Goal: Task Accomplishment & Management: Use online tool/utility

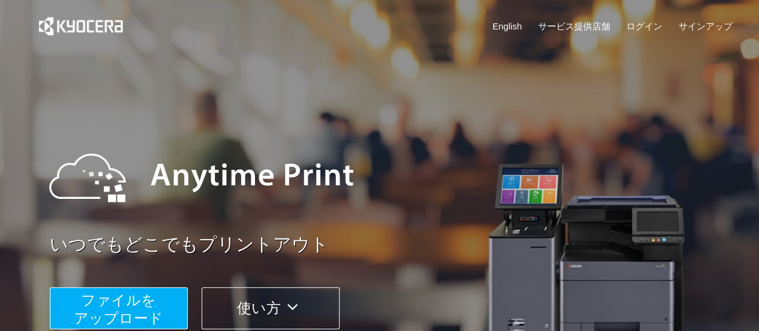
click at [162, 302] on button "ファイルを ​​アップロード" at bounding box center [119, 308] width 138 height 42
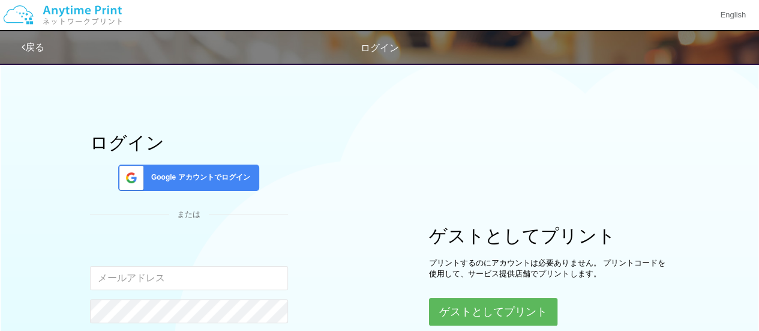
click at [214, 282] on input "email" at bounding box center [189, 278] width 198 height 24
click at [496, 82] on div "ログイン Google アカウントでログイン または 入力されたメールアドレスまたはパスワードが正しくありません。 ログインしたままにする パスワードを忘れた…" at bounding box center [380, 237] width 720 height 362
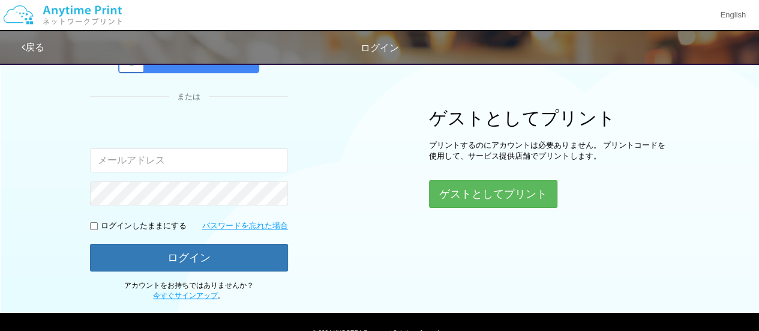
scroll to position [120, 0]
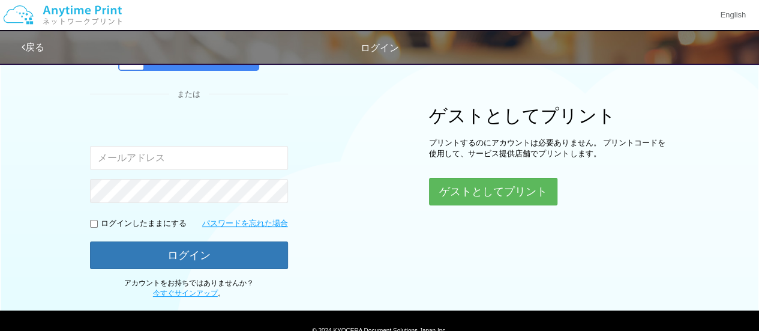
click at [471, 217] on div "ログイン Google アカウントでログイン または 入力されたメールアドレスまたはパスワードが正しくありません。 ログインしたままにする パスワードを忘れた…" at bounding box center [380, 117] width 720 height 362
click at [472, 198] on button "ゲストとしてプリント" at bounding box center [492, 191] width 127 height 26
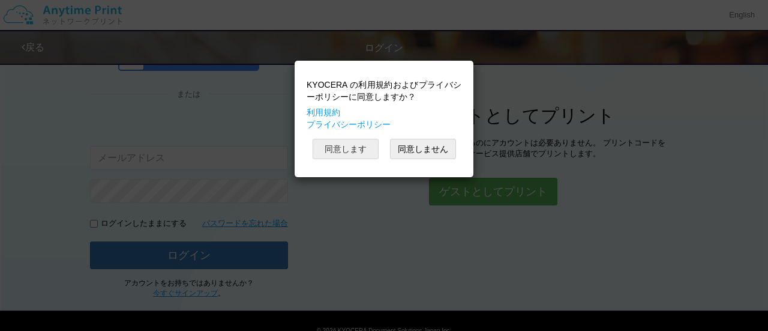
click at [353, 149] on button "同意します" at bounding box center [346, 149] width 66 height 20
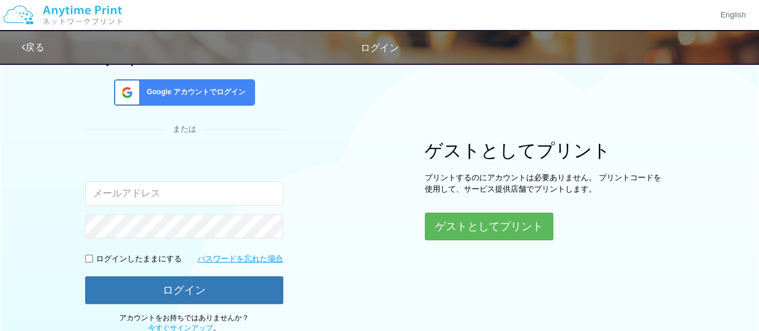
scroll to position [120, 0]
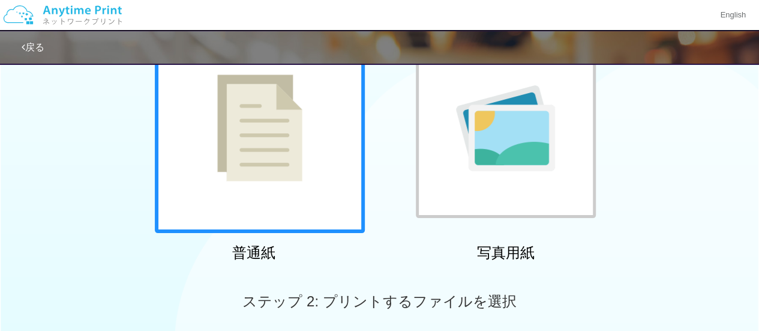
click at [355, 151] on div at bounding box center [260, 128] width 210 height 210
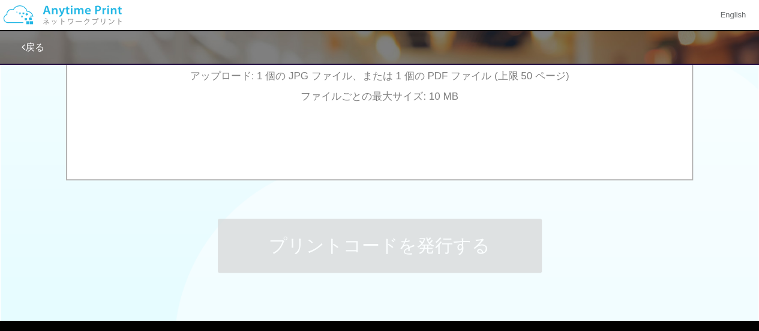
scroll to position [370, 0]
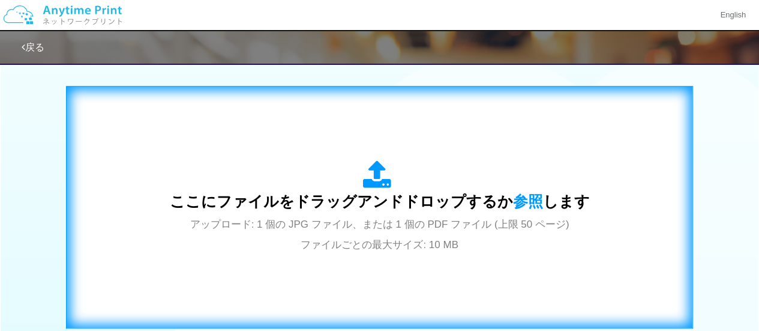
click at [365, 167] on icon at bounding box center [380, 175] width 34 height 30
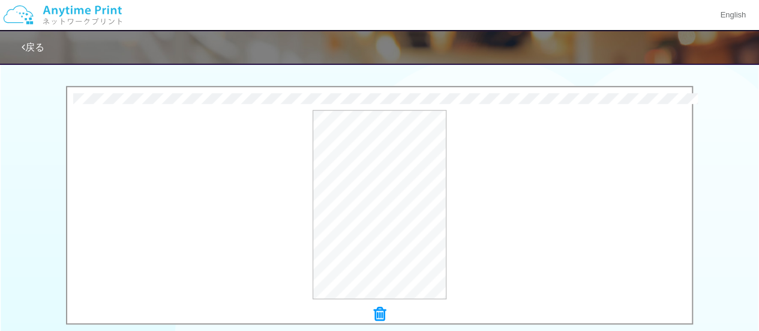
scroll to position [582, 0]
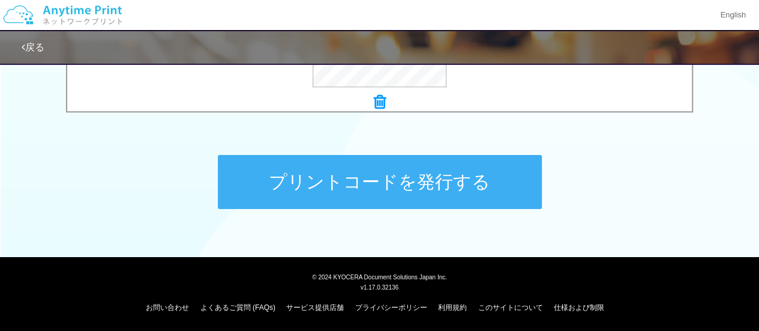
click at [390, 178] on button "プリントコードを発行する" at bounding box center [380, 182] width 324 height 54
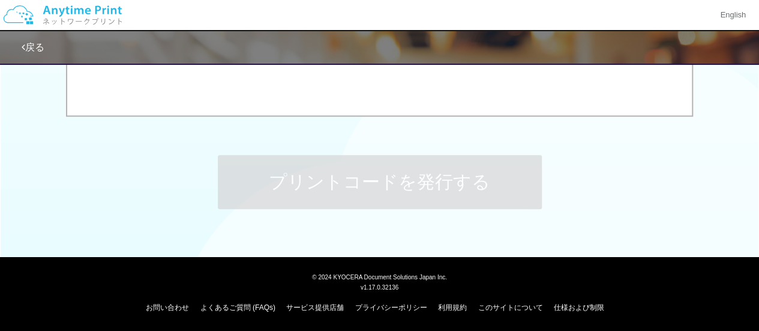
scroll to position [0, 0]
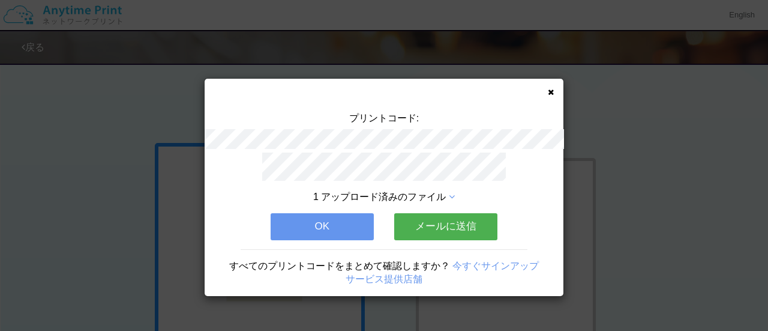
click at [436, 233] on button "メールに送信" at bounding box center [445, 226] width 103 height 26
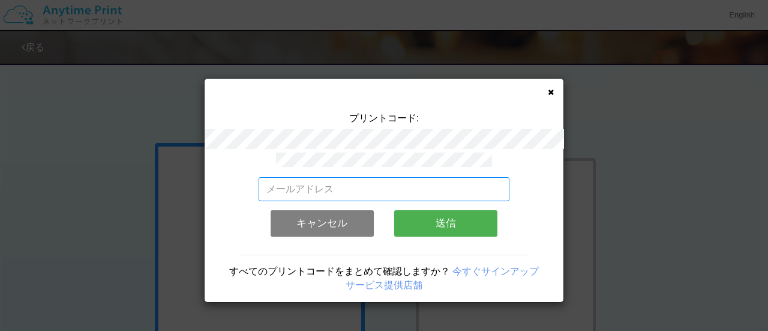
click at [372, 184] on input "email" at bounding box center [384, 189] width 251 height 24
type input "[EMAIL_ADDRESS][DOMAIN_NAME]"
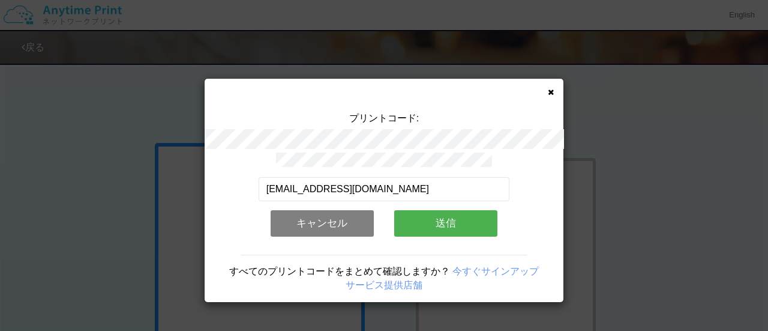
click at [442, 218] on button "送信" at bounding box center [445, 223] width 103 height 26
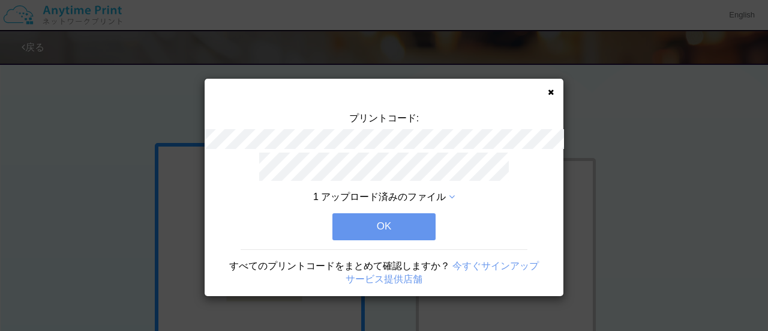
click at [402, 217] on button "OK" at bounding box center [383, 226] width 103 height 26
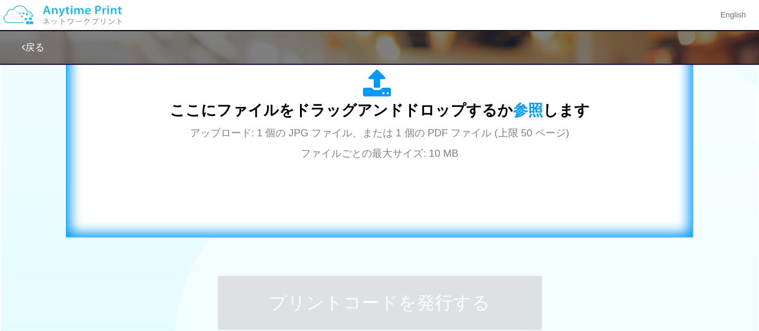
scroll to position [457, 0]
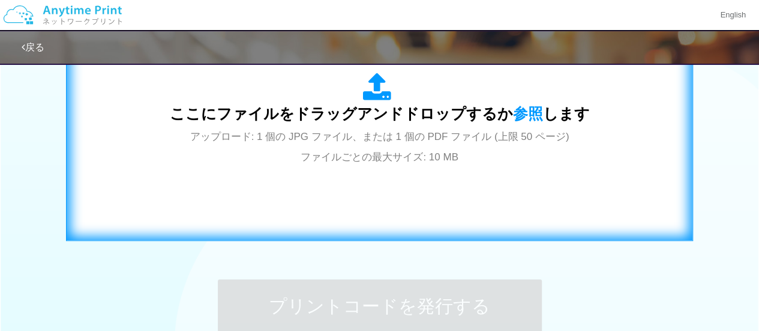
click at [537, 107] on span "ここにファイルをドラッグアンドドロップするか 参照 します" at bounding box center [380, 113] width 420 height 17
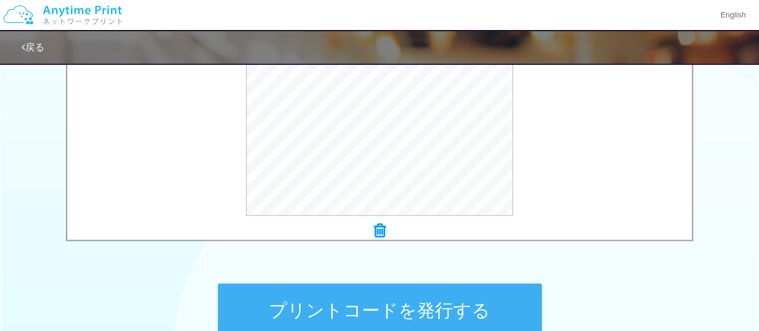
scroll to position [455, 0]
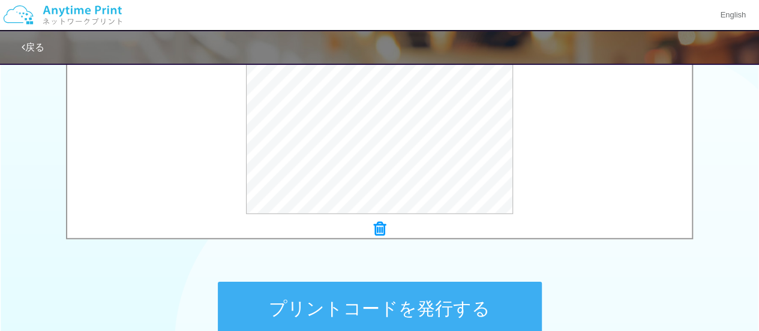
click at [408, 307] on button "プリントコードを発行する" at bounding box center [380, 308] width 324 height 54
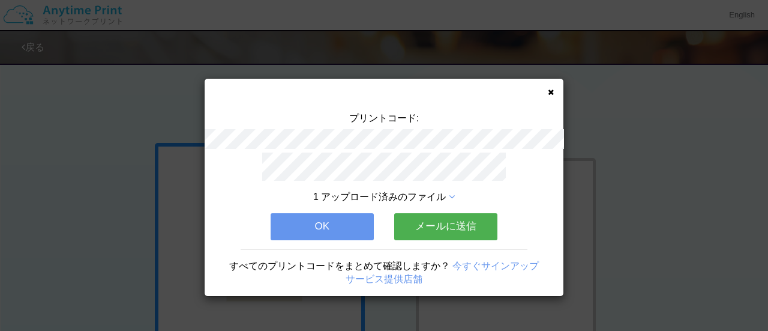
click at [452, 225] on button "メールに送信" at bounding box center [445, 226] width 103 height 26
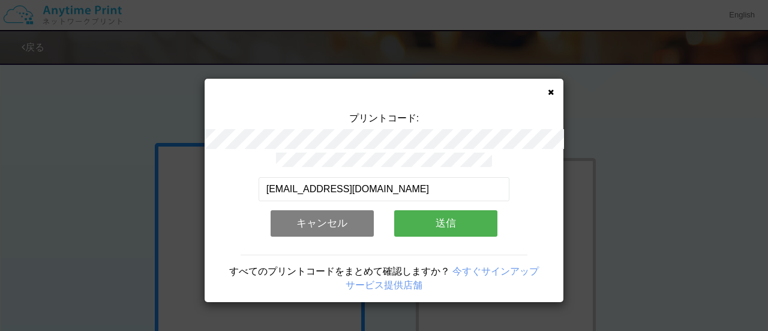
click at [429, 217] on button "送信" at bounding box center [445, 223] width 103 height 26
click at [449, 224] on button "送信" at bounding box center [445, 223] width 103 height 26
click at [441, 219] on button "送信" at bounding box center [445, 223] width 103 height 26
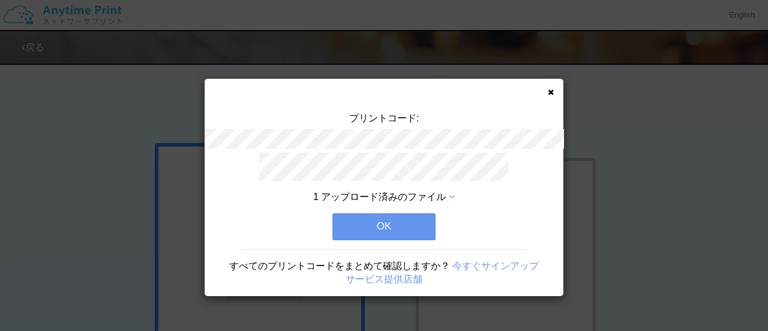
click at [407, 217] on button "OK" at bounding box center [383, 226] width 103 height 26
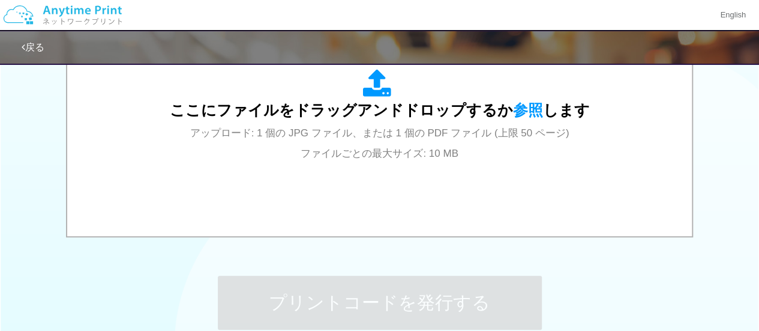
scroll to position [538, 0]
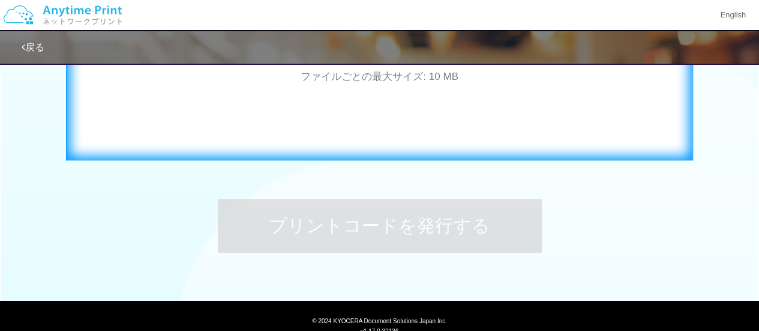
click at [362, 117] on div "ここにファイルをドラッグアンドドロップするか 参照 します アップロード: 1 個の JPG ファイル、または 1 個の PDF ファイル (上限 50 ペー…" at bounding box center [380, 38] width 602 height 217
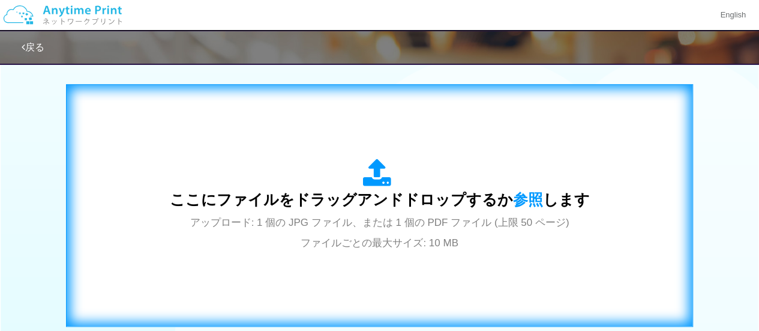
scroll to position [370, 0]
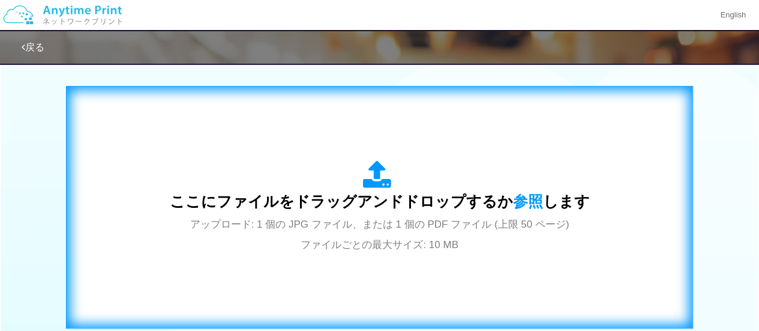
click at [390, 177] on icon at bounding box center [380, 175] width 34 height 30
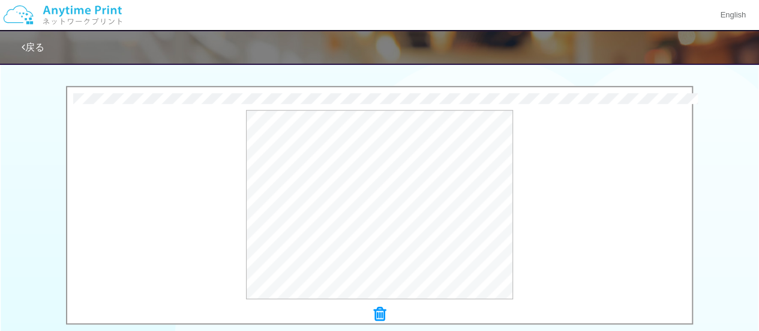
scroll to position [582, 0]
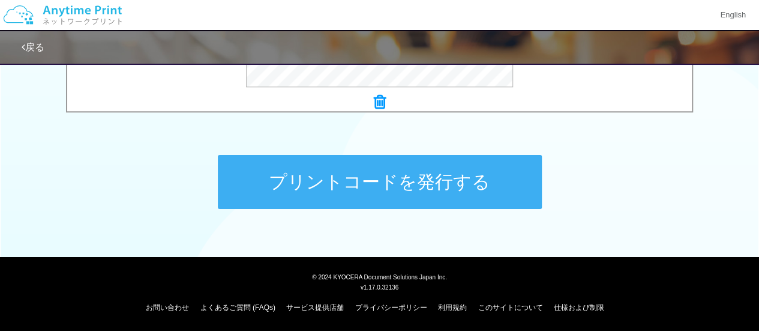
click at [391, 181] on button "プリントコードを発行する" at bounding box center [380, 182] width 324 height 54
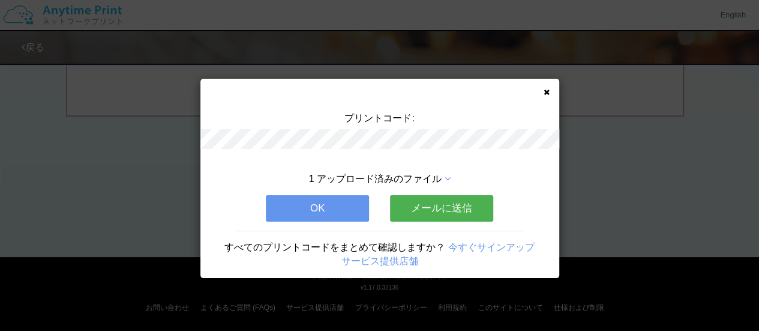
scroll to position [0, 0]
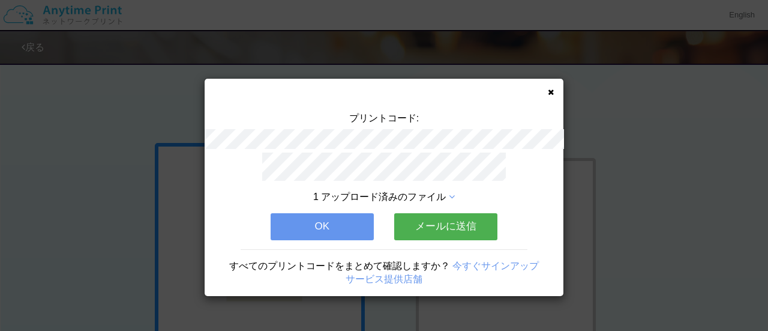
click at [350, 213] on button "OK" at bounding box center [322, 226] width 103 height 26
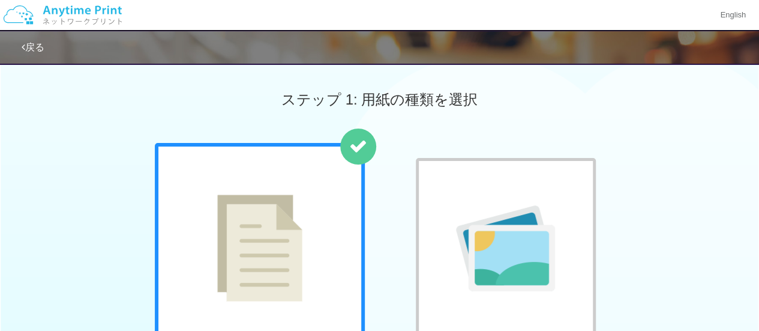
scroll to position [289, 0]
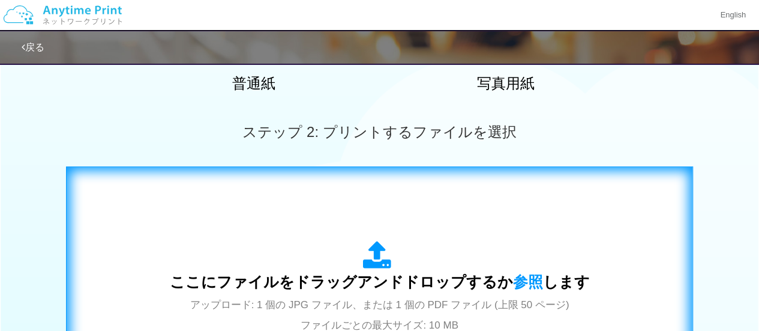
click at [523, 266] on div "ここにファイルをドラッグアンドドロップするか 参照 します アップロード: 1 個の JPG ファイル、または 1 個の PDF ファイル (上限 50 ペー…" at bounding box center [380, 288] width 420 height 94
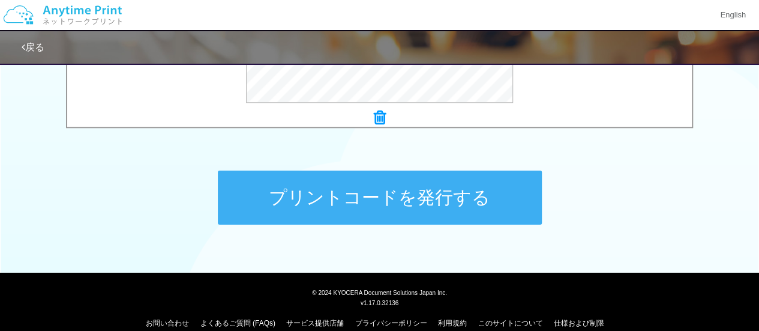
scroll to position [573, 0]
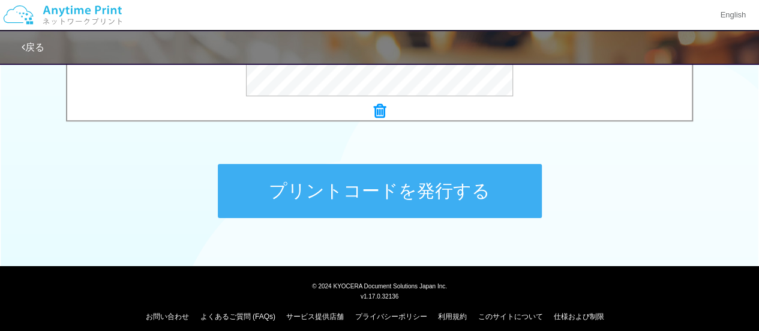
click at [442, 199] on button "プリントコードを発行する" at bounding box center [380, 191] width 324 height 54
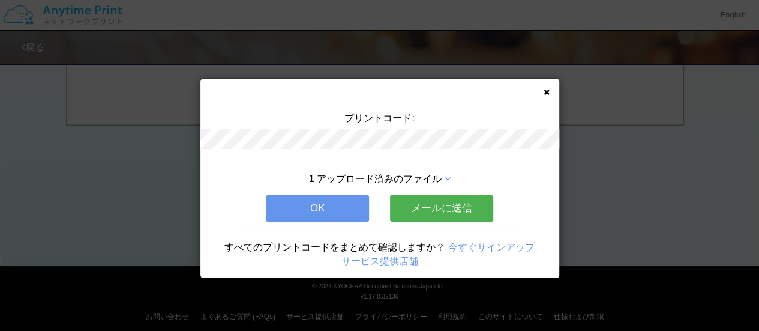
scroll to position [0, 0]
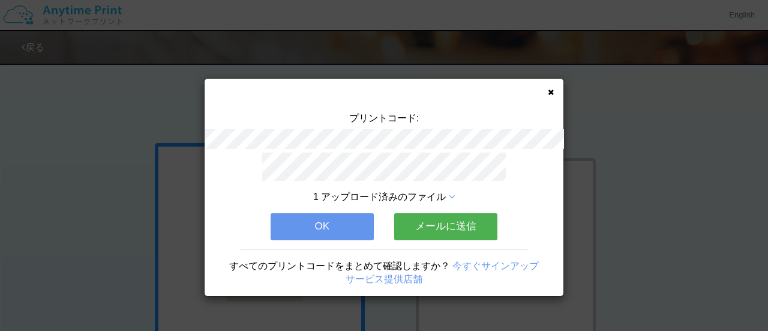
click at [438, 217] on button "メールに送信" at bounding box center [445, 226] width 103 height 26
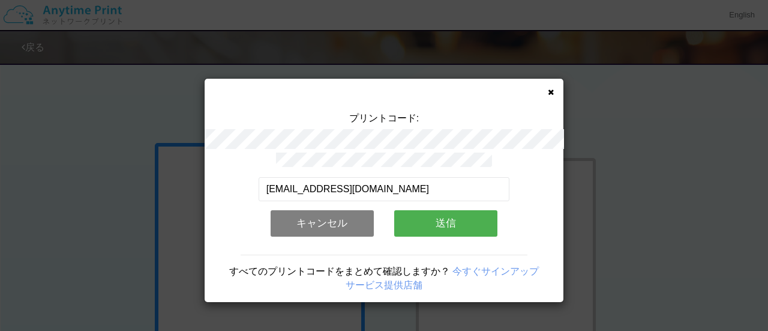
click at [438, 217] on button "送信" at bounding box center [445, 223] width 103 height 26
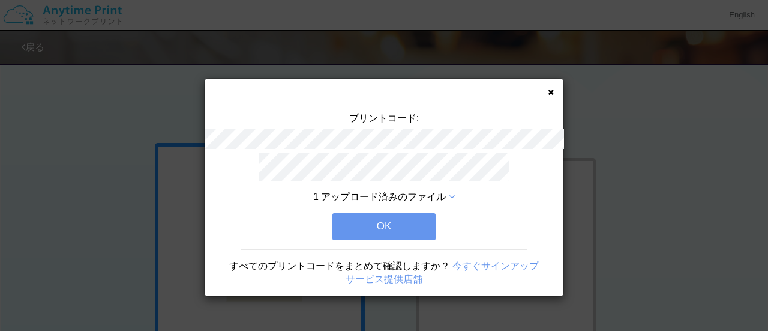
click at [379, 220] on button "OK" at bounding box center [383, 226] width 103 height 26
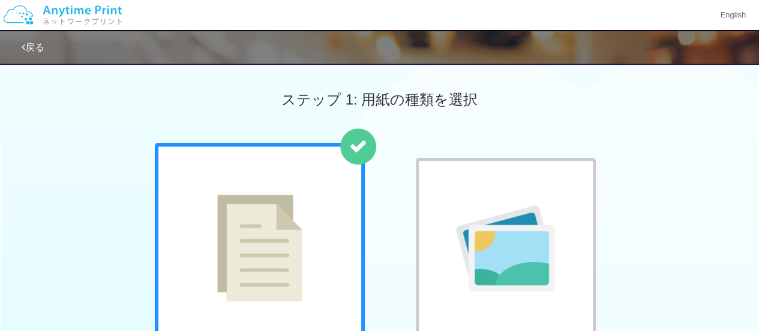
click at [119, 109] on div "ステップ 1: 用紙の種類を選択" at bounding box center [379, 99] width 759 height 86
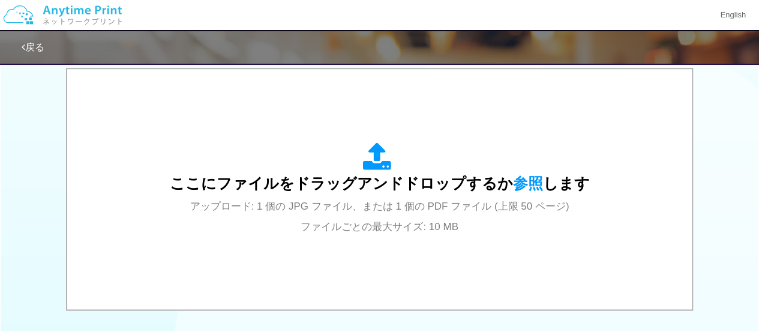
scroll to position [400, 0]
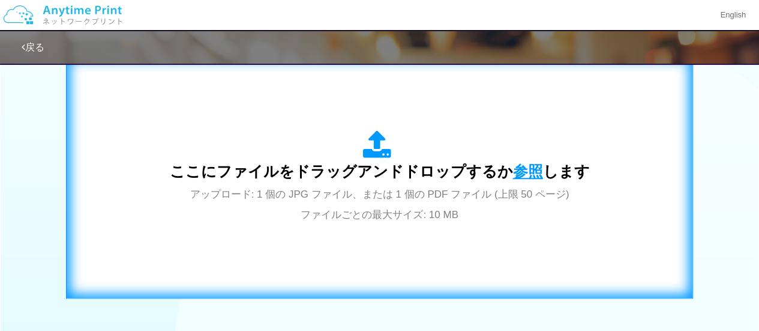
click at [534, 175] on span "参照" at bounding box center [528, 171] width 30 height 17
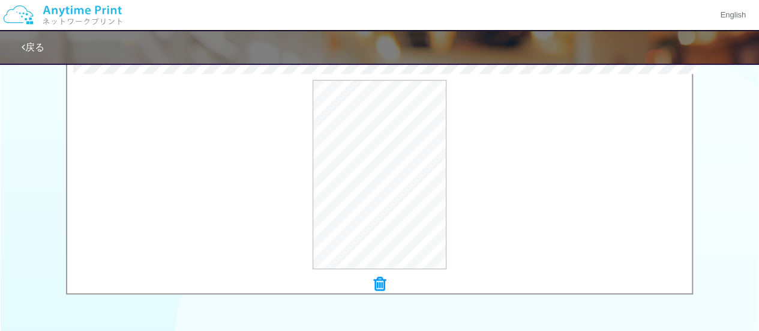
scroll to position [582, 0]
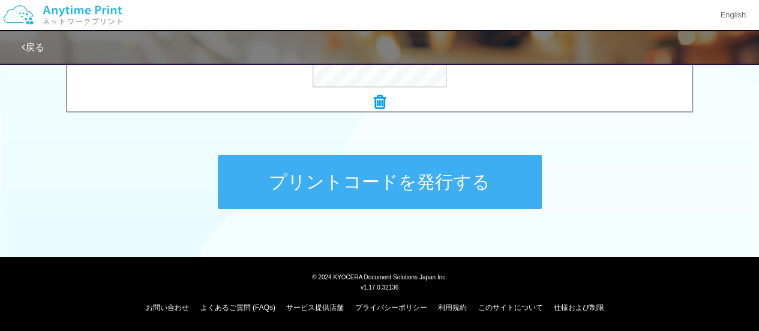
click at [458, 186] on button "プリントコードを発行する" at bounding box center [380, 182] width 324 height 54
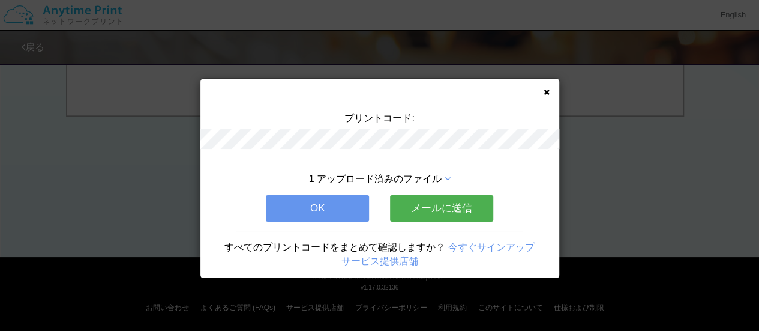
scroll to position [0, 0]
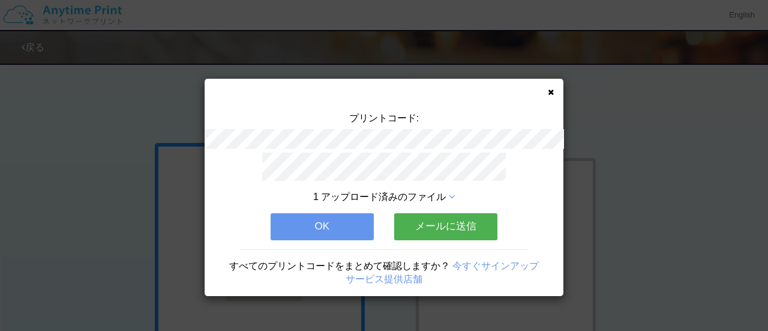
click at [433, 224] on button "メールに送信" at bounding box center [445, 226] width 103 height 26
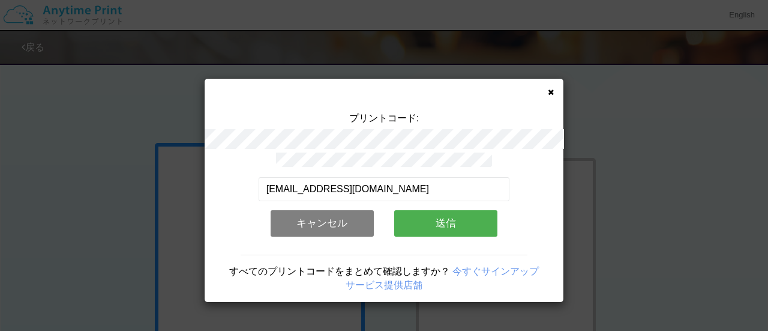
click at [433, 224] on button "送信" at bounding box center [445, 223] width 103 height 26
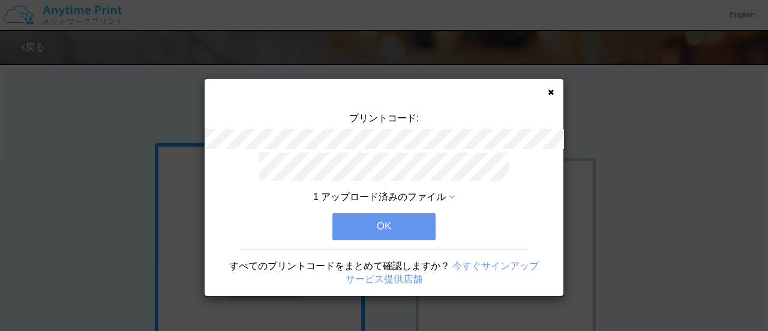
click at [433, 224] on button "OK" at bounding box center [383, 226] width 103 height 26
